Goal: Task Accomplishment & Management: Manage account settings

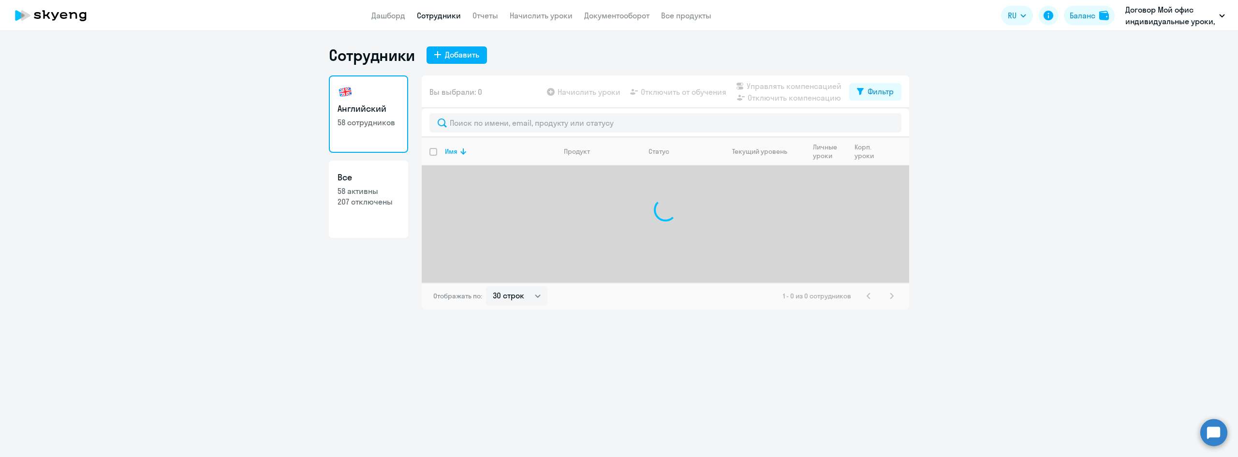
select select "30"
click at [499, 123] on input "text" at bounding box center [665, 122] width 472 height 19
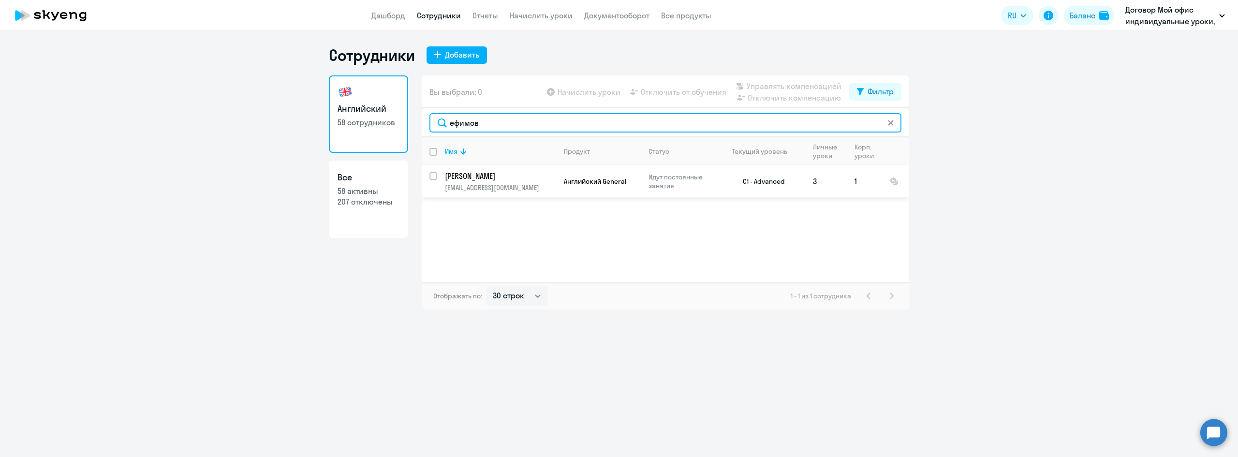
type input "ефимов"
click at [434, 176] on input "select row 7166320" at bounding box center [438, 181] width 19 height 19
checkbox input "true"
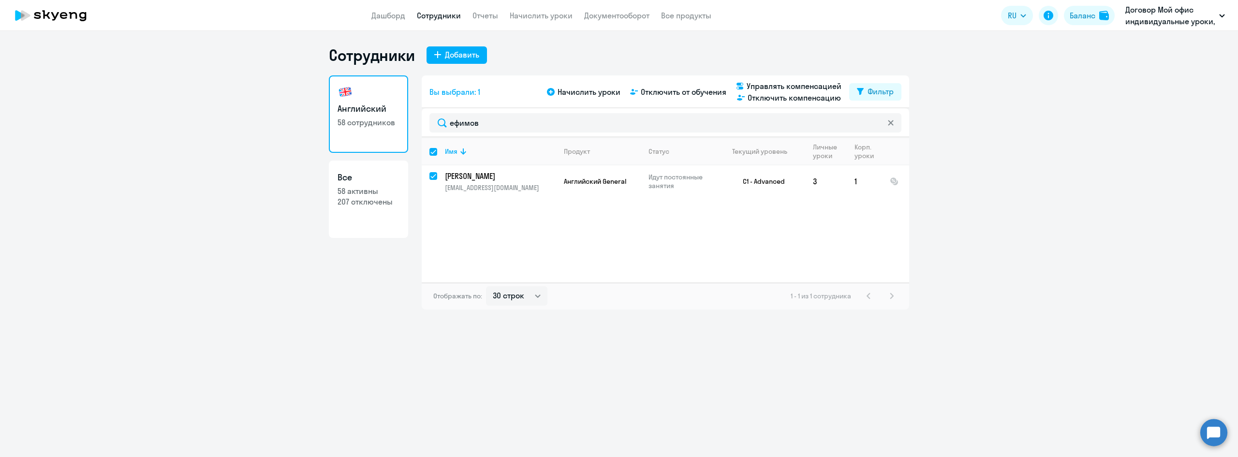
click at [664, 81] on div "Начислить уроки Отключить от обучения Управлять компенсацией Отключить компенса…" at bounding box center [697, 91] width 304 height 23
click at [667, 92] on span "Отключить от обучения" at bounding box center [684, 92] width 86 height 12
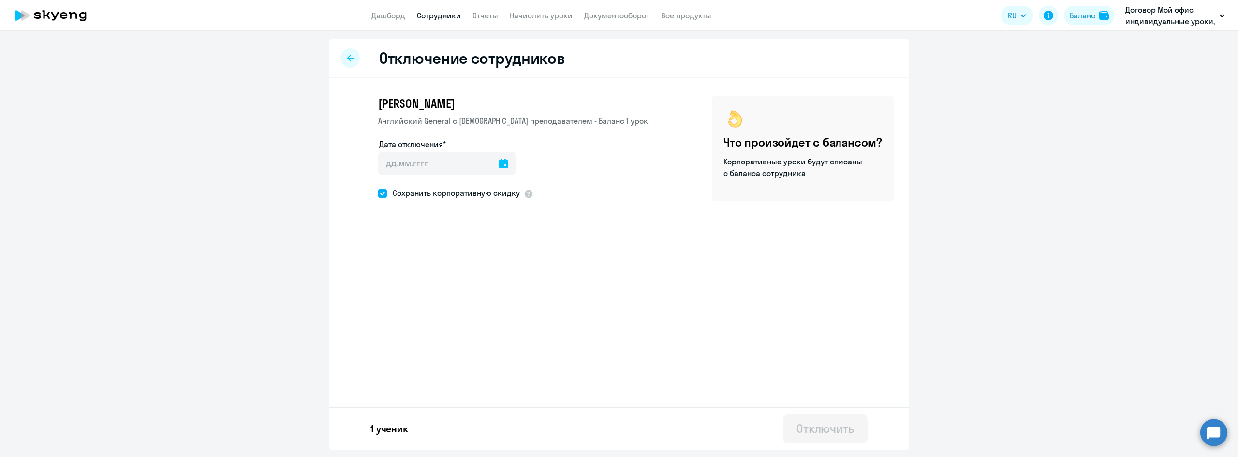
click at [499, 164] on icon at bounding box center [504, 164] width 10 height 10
click at [453, 273] on span "9" at bounding box center [449, 273] width 17 height 17
type input "[DATE]"
click at [829, 432] on div "Отключить" at bounding box center [826, 428] width 58 height 15
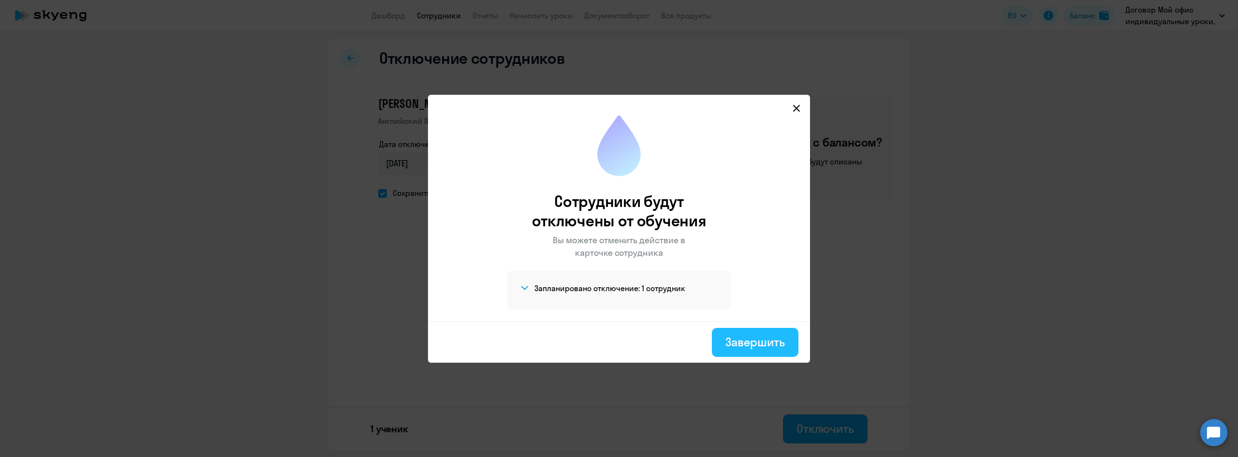
click at [765, 338] on div "Завершить" at bounding box center [754, 341] width 59 height 15
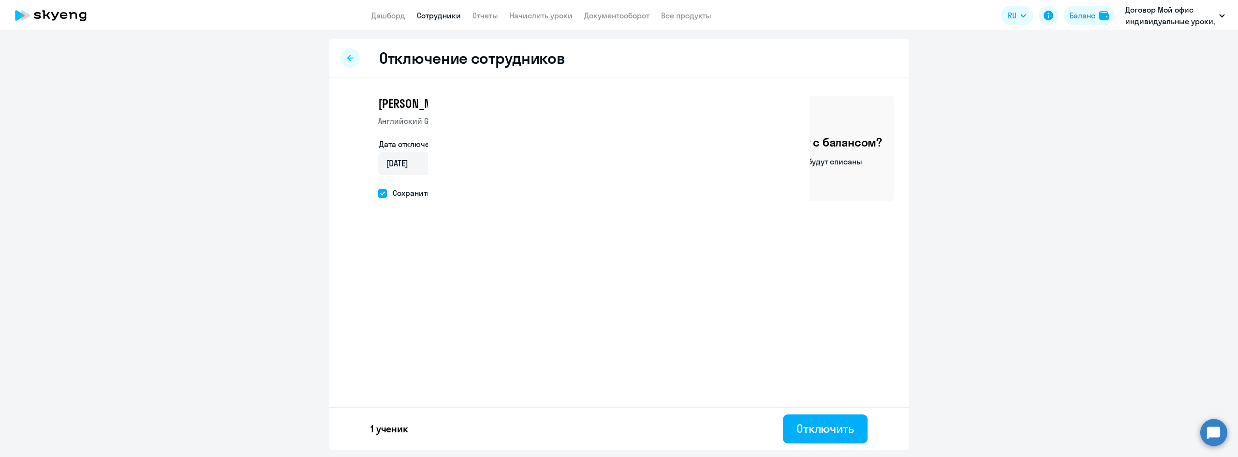
select select "30"
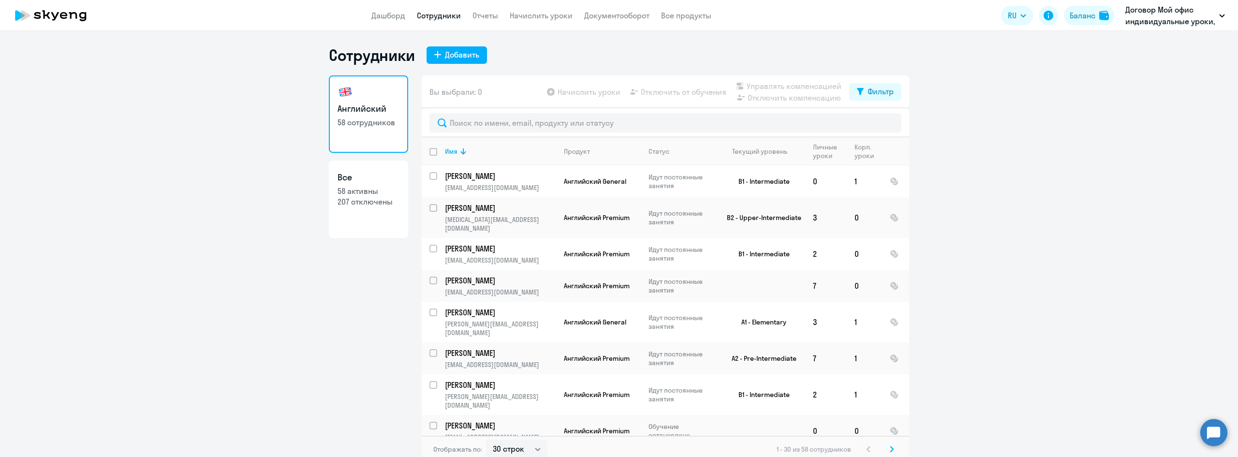
click at [1155, 129] on ng-component "Сотрудники Добавить Английский 58 сотрудников Все 58 активны 207 отключены Вы в…" at bounding box center [619, 253] width 1238 height 417
